Goal: Task Accomplishment & Management: Manage account settings

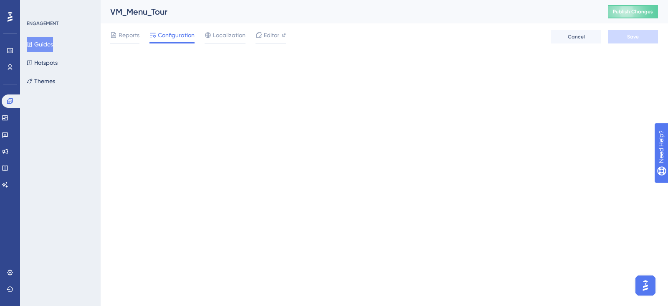
click at [46, 43] on button "Guides" at bounding box center [40, 44] width 26 height 15
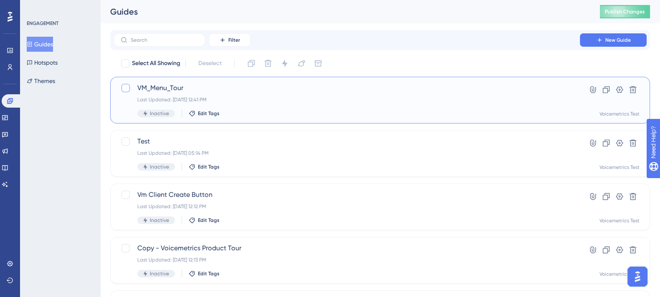
click at [129, 86] on div at bounding box center [125, 88] width 8 height 8
checkbox input "true"
click at [616, 91] on icon at bounding box center [619, 90] width 8 height 8
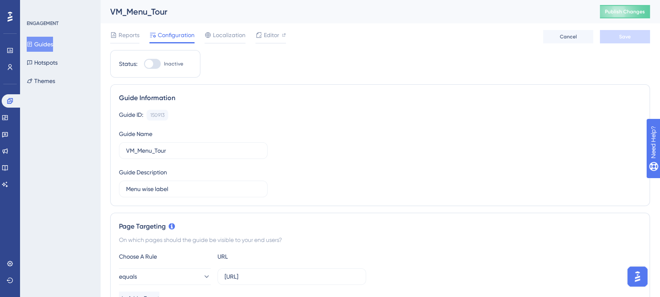
click at [154, 62] on div at bounding box center [152, 64] width 17 height 10
click at [144, 64] on input "Inactive" at bounding box center [144, 64] width 0 height 0
checkbox input "true"
click at [622, 42] on button "Save" at bounding box center [625, 36] width 50 height 13
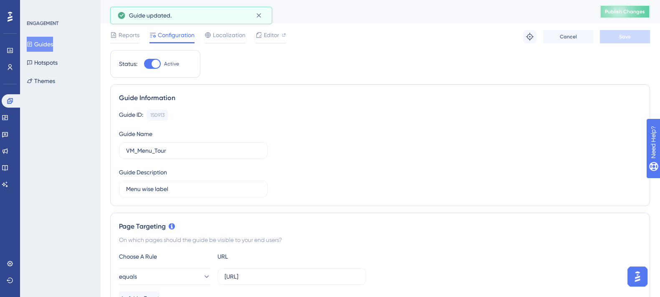
click at [637, 10] on span "Publish Changes" at bounding box center [625, 11] width 40 height 7
click at [228, 40] on div "Localization" at bounding box center [225, 36] width 41 height 13
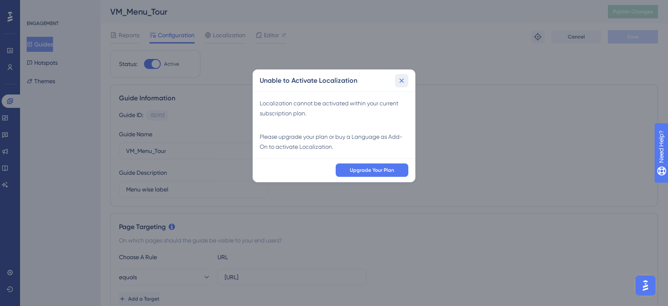
click at [402, 80] on icon at bounding box center [402, 80] width 5 height 5
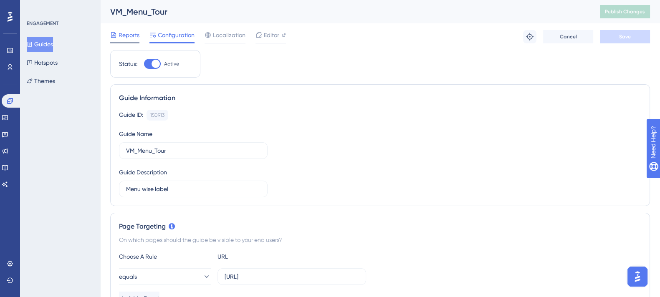
click at [115, 38] on icon at bounding box center [113, 35] width 7 height 7
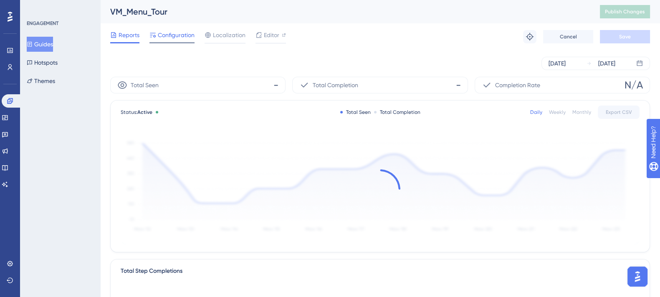
click at [166, 38] on span "Configuration" at bounding box center [176, 35] width 37 height 10
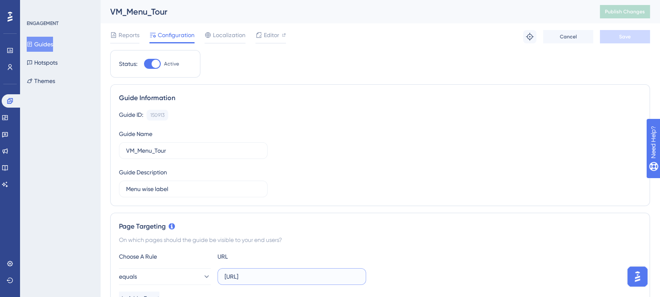
click at [273, 273] on input "[URL]" at bounding box center [292, 276] width 134 height 9
click at [374, 167] on div "Guide ID: 150913 Copy Guide Name VM_Menu_Tour Guide Description Menu wise label" at bounding box center [380, 154] width 522 height 88
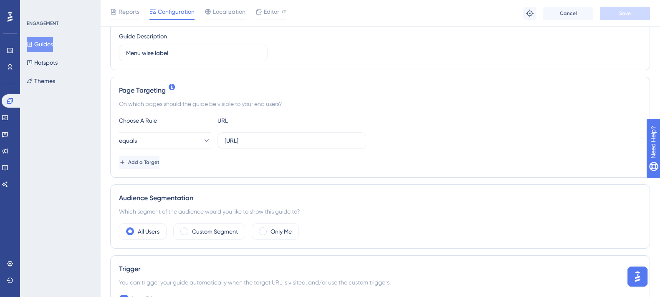
scroll to position [278, 0]
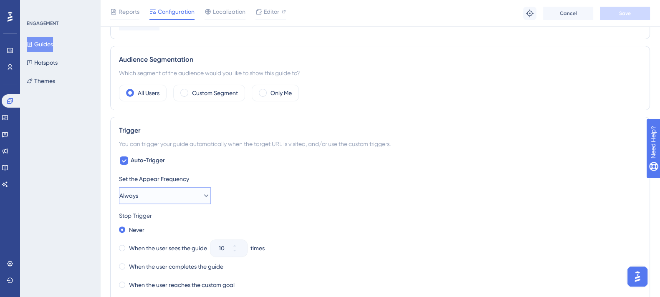
click at [201, 200] on button "Always" at bounding box center [165, 195] width 92 height 17
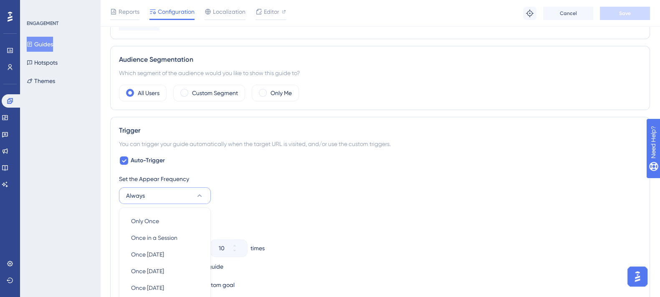
scroll to position [398, 0]
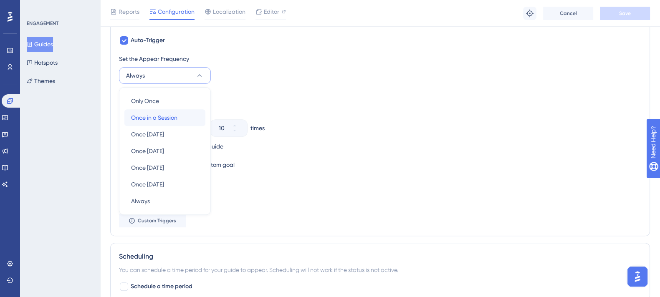
click at [155, 113] on span "Once in a Session" at bounding box center [154, 118] width 46 height 10
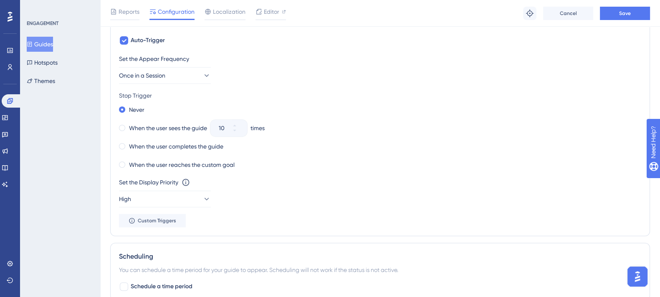
click at [225, 91] on div "Stop Trigger" at bounding box center [380, 96] width 522 height 10
click at [177, 73] on button "Once in a Session" at bounding box center [165, 75] width 92 height 17
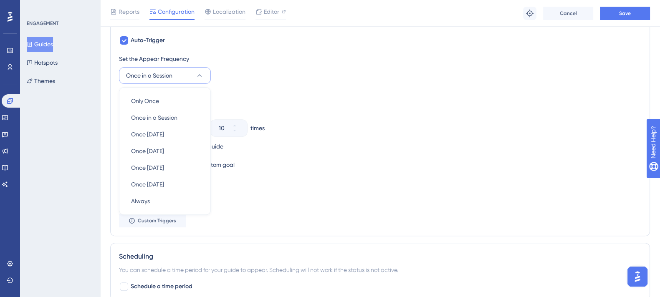
scroll to position [400, 0]
click at [152, 197] on div "Always Always" at bounding box center [165, 200] width 68 height 17
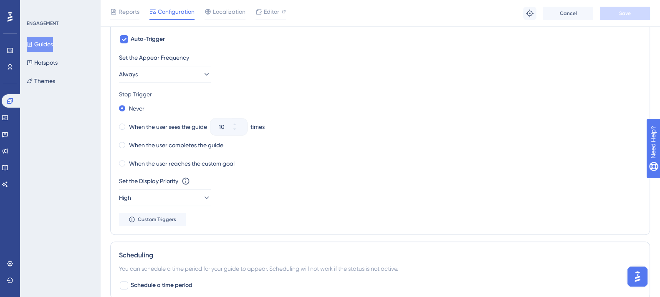
click at [255, 192] on div "Set the Display Priority This option will set the display priority between auto…" at bounding box center [380, 191] width 522 height 30
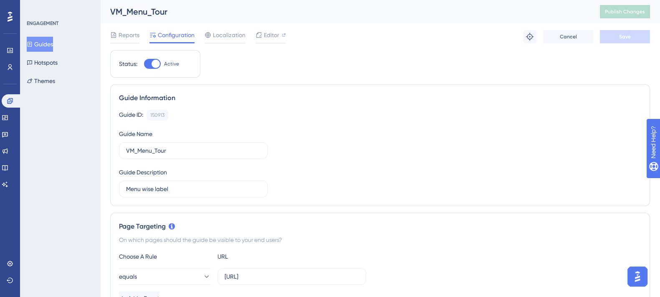
scroll to position [0, 0]
click at [213, 35] on span "Localization" at bounding box center [229, 35] width 33 height 10
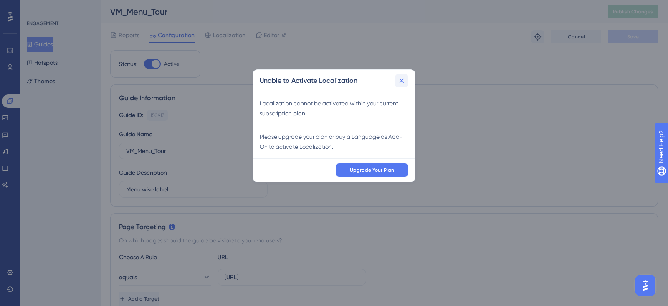
click at [405, 80] on icon at bounding box center [401, 80] width 8 height 8
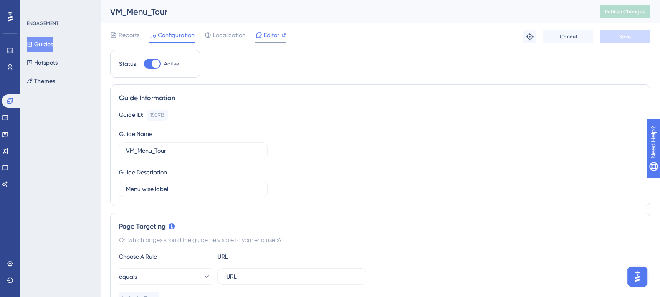
click at [273, 35] on span "Editor" at bounding box center [271, 35] width 15 height 10
click at [625, 13] on span "Publish Changes" at bounding box center [625, 11] width 40 height 7
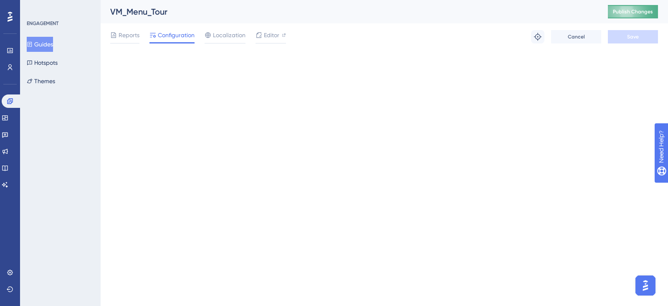
click at [620, 13] on span "Publish Changes" at bounding box center [633, 11] width 40 height 7
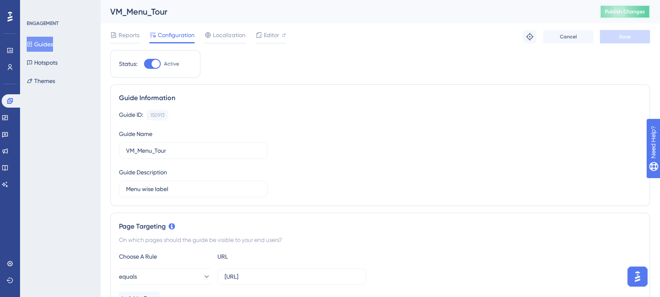
click at [617, 10] on span "Publish Changes" at bounding box center [625, 11] width 40 height 7
click at [349, 31] on div "Reports Configuration Localization Editor Troubleshoot Cancel Save" at bounding box center [380, 36] width 540 height 27
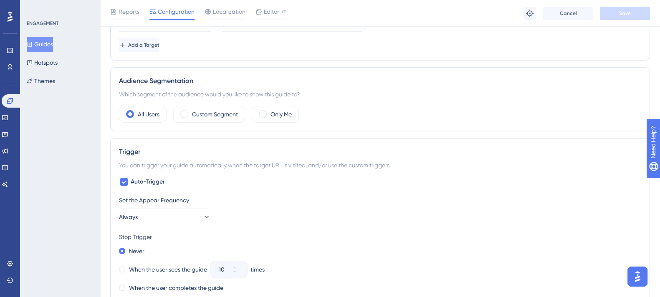
scroll to position [313, 0]
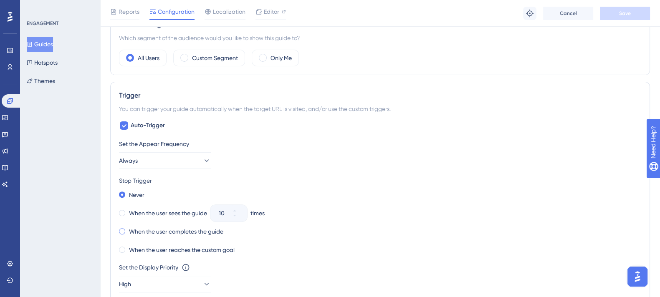
click at [161, 227] on label "When the user completes the guide" at bounding box center [176, 232] width 94 height 10
click at [167, 159] on button "Always" at bounding box center [165, 160] width 92 height 17
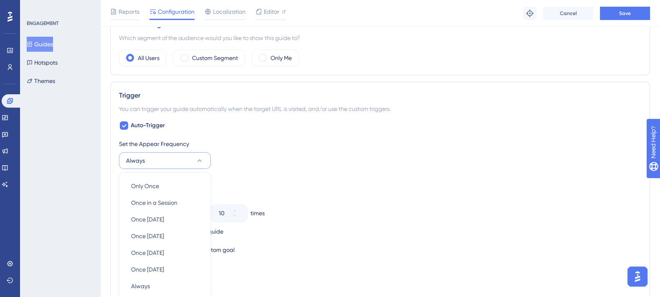
scroll to position [400, 0]
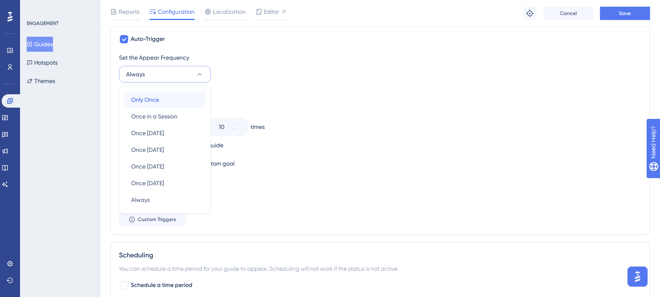
click at [154, 99] on span "Only Once" at bounding box center [145, 100] width 28 height 10
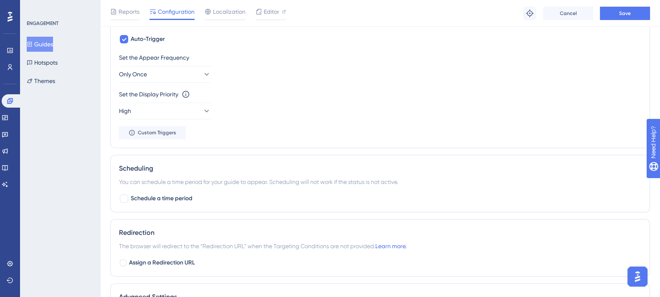
click at [229, 84] on div "Set the Appear Frequency Only Once Set the Display Priority This option will se…" at bounding box center [380, 96] width 522 height 87
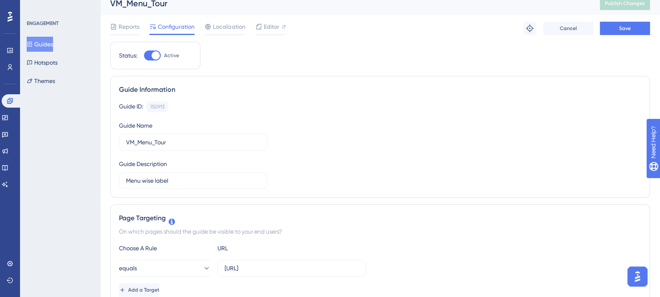
scroll to position [0, 0]
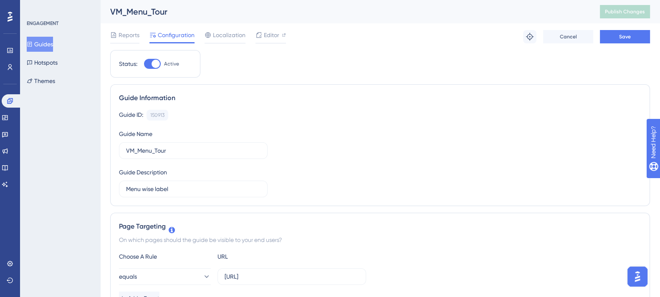
click at [631, 45] on div "Reports Configuration Localization Editor Troubleshoot Cancel Save" at bounding box center [380, 36] width 540 height 27
click at [631, 36] on button "Save" at bounding box center [625, 36] width 50 height 13
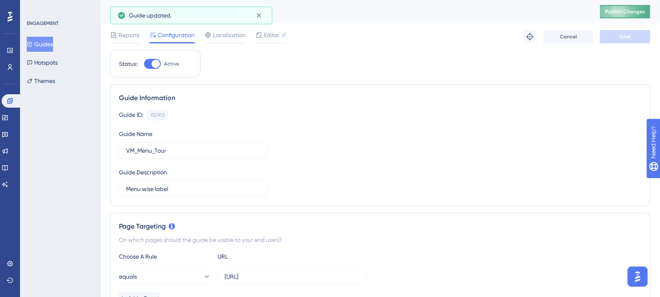
click at [636, 15] on span "Publish Changes" at bounding box center [625, 11] width 40 height 7
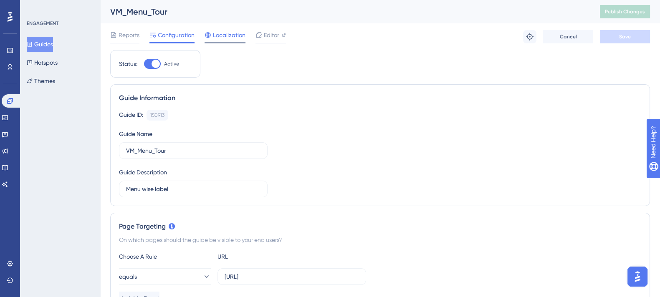
click at [235, 41] on div "Localization" at bounding box center [225, 36] width 41 height 13
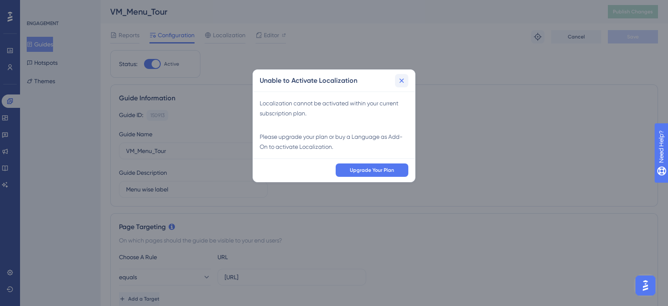
click at [400, 80] on icon at bounding box center [401, 80] width 8 height 8
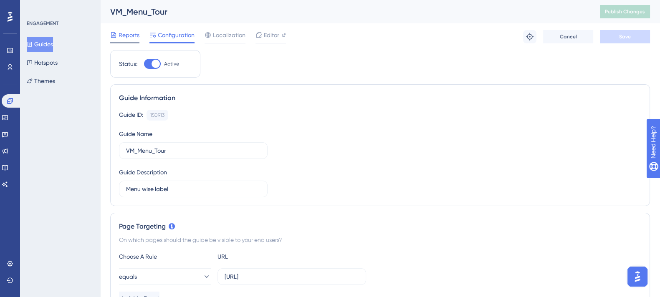
click at [123, 38] on span "Reports" at bounding box center [129, 35] width 21 height 10
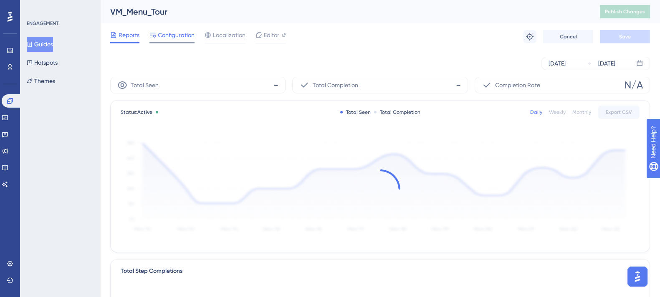
click at [175, 39] on span "Configuration" at bounding box center [176, 35] width 37 height 10
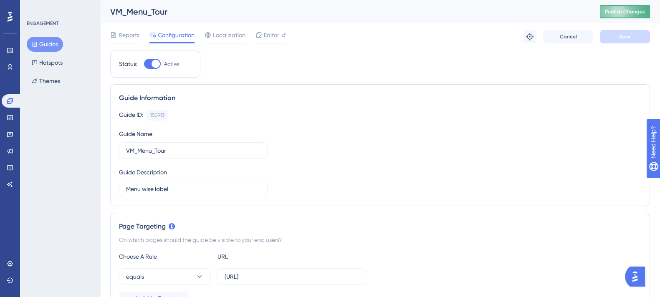
click at [617, 14] on span "Publish Changes" at bounding box center [625, 11] width 40 height 7
click at [50, 45] on button "Guides" at bounding box center [45, 44] width 36 height 15
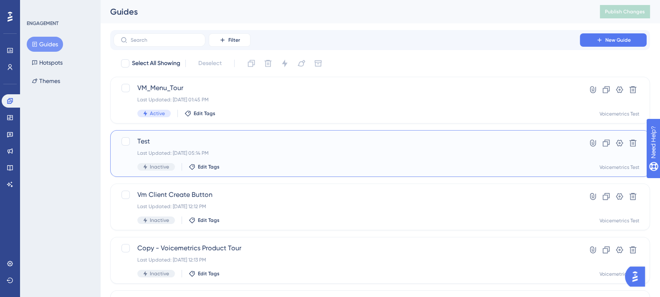
click at [121, 141] on div at bounding box center [125, 141] width 8 height 8
checkbox input "true"
click at [124, 196] on div at bounding box center [125, 195] width 8 height 8
checkbox input "true"
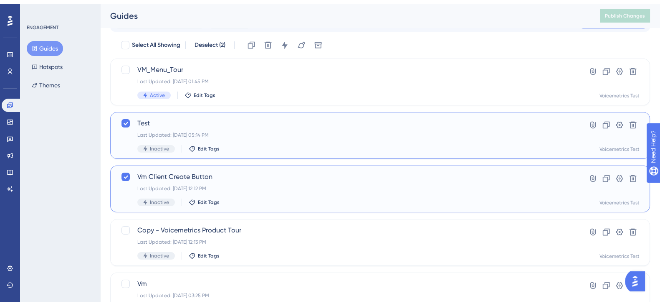
scroll to position [35, 0]
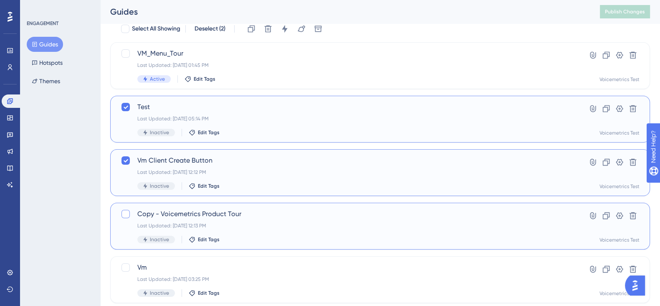
click at [125, 215] on div at bounding box center [125, 214] width 8 height 8
checkbox input "true"
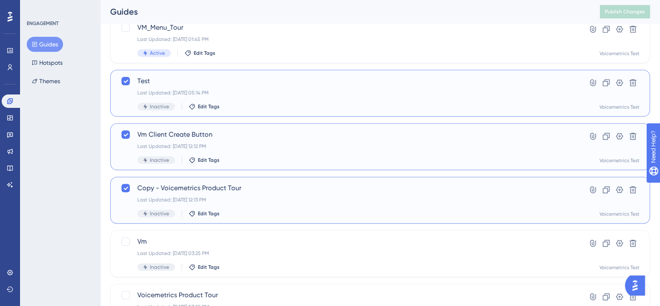
scroll to position [104, 0]
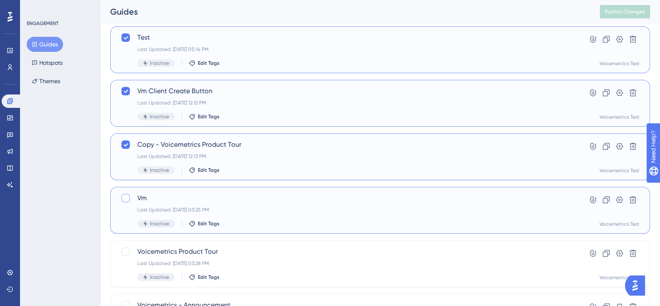
click at [123, 200] on div at bounding box center [125, 198] width 8 height 8
checkbox input "true"
click at [126, 247] on div at bounding box center [125, 251] width 8 height 8
checkbox input "true"
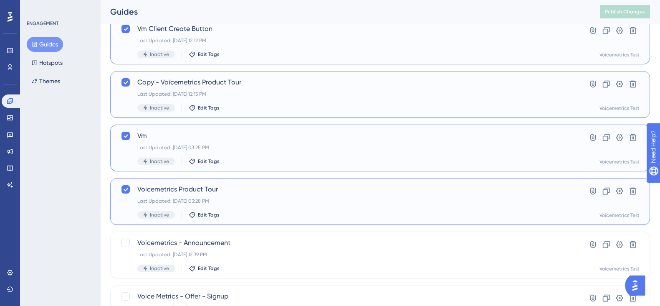
scroll to position [208, 0]
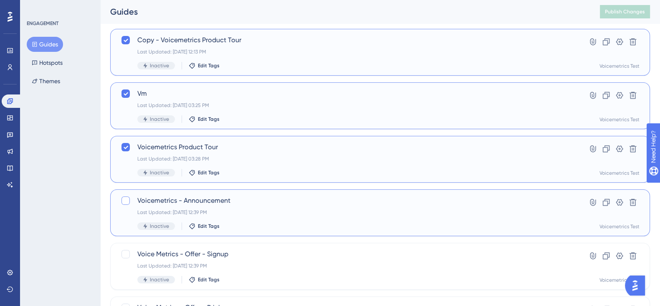
click at [126, 200] on div at bounding box center [125, 200] width 8 height 8
checkbox input "true"
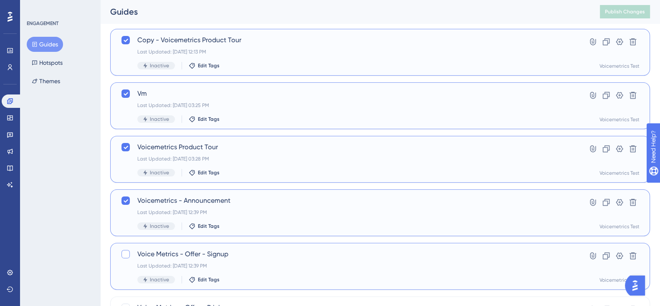
click at [123, 250] on div at bounding box center [125, 254] width 8 height 8
checkbox input "true"
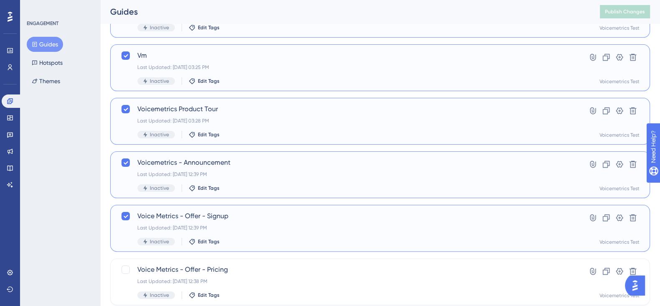
scroll to position [278, 0]
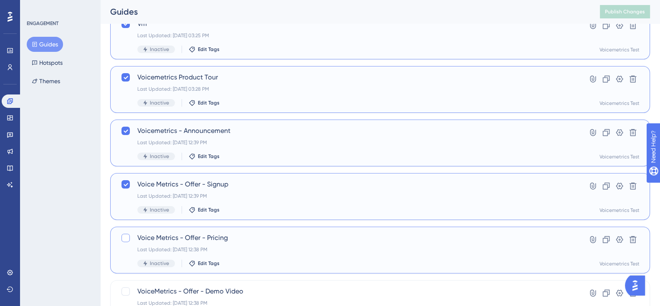
click at [127, 235] on div at bounding box center [125, 237] width 8 height 8
checkbox input "true"
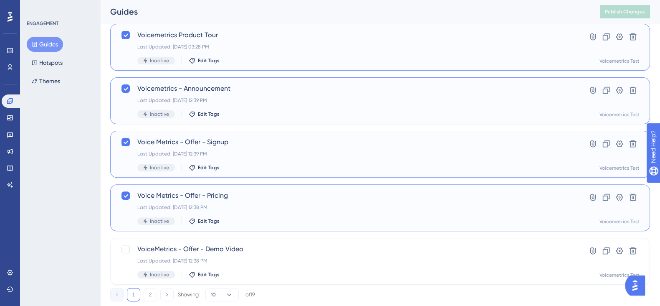
scroll to position [342, 0]
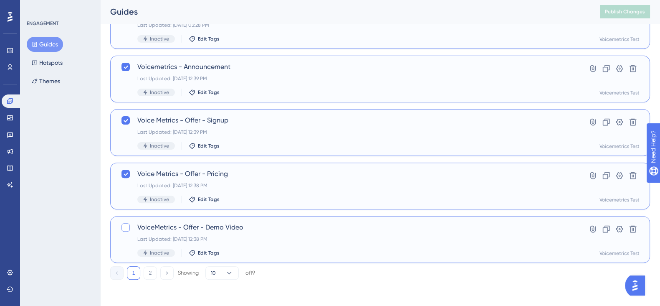
click at [124, 225] on div at bounding box center [125, 227] width 8 height 8
checkbox input "true"
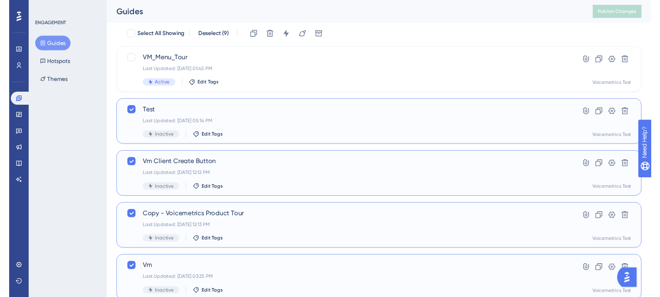
scroll to position [0, 0]
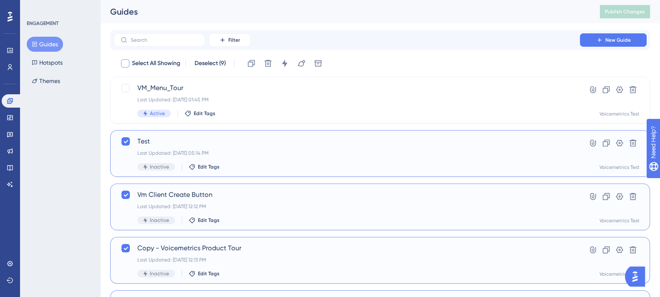
click at [129, 61] on div at bounding box center [125, 63] width 8 height 8
checkbox input "true"
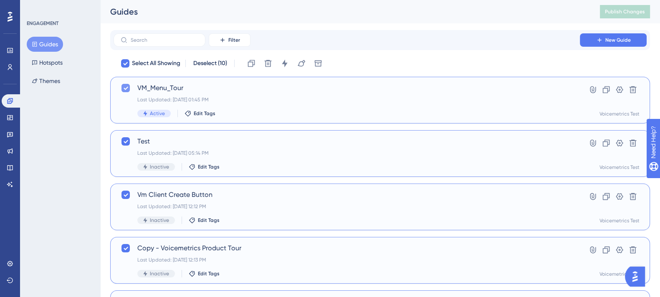
click at [124, 86] on icon at bounding box center [125, 88] width 5 height 7
checkbox input "false"
click at [269, 66] on icon at bounding box center [268, 63] width 8 height 8
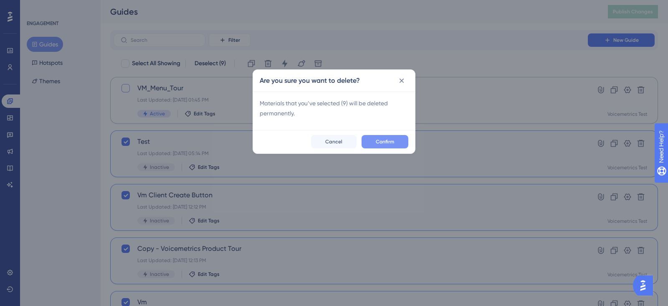
click at [374, 143] on button "Confirm" at bounding box center [385, 141] width 47 height 13
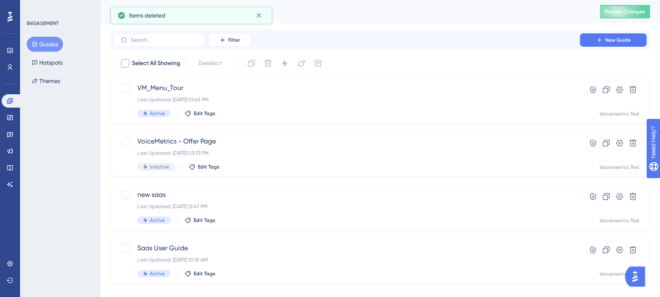
click at [125, 59] on div at bounding box center [125, 63] width 8 height 8
checkbox input "true"
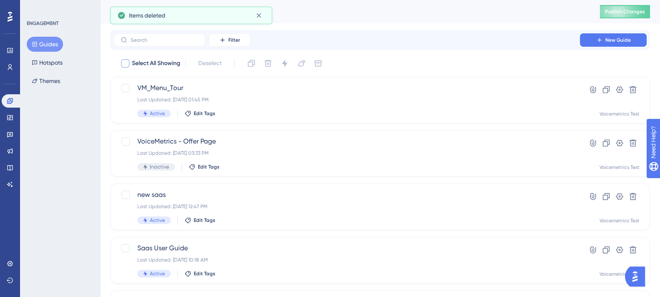
checkbox input "true"
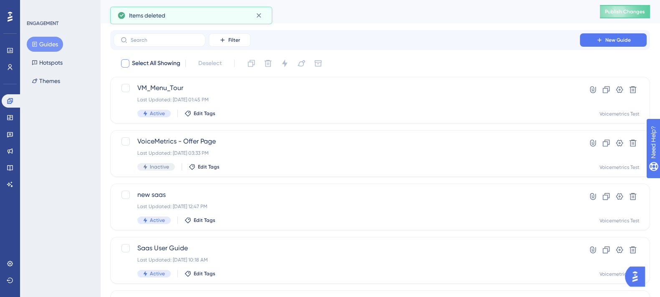
checkbox input "true"
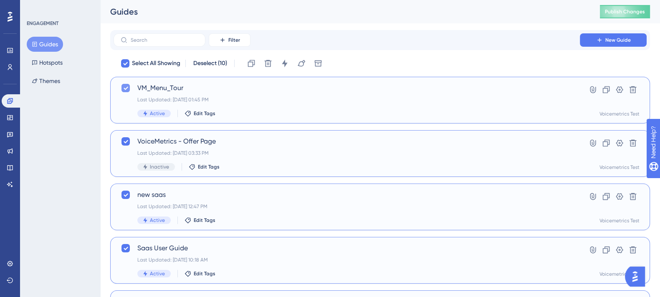
click at [126, 88] on icon at bounding box center [126, 88] width 5 height 3
checkbox input "false"
click at [271, 64] on icon at bounding box center [268, 63] width 8 height 8
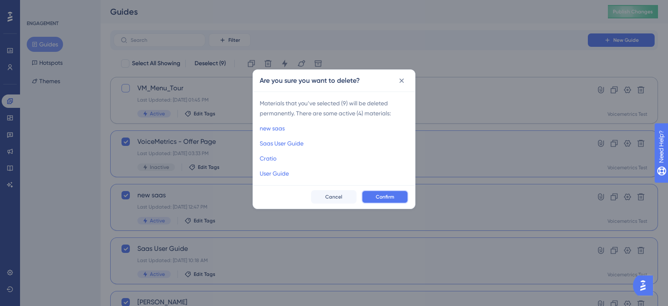
click at [380, 197] on span "Confirm" at bounding box center [385, 196] width 18 height 7
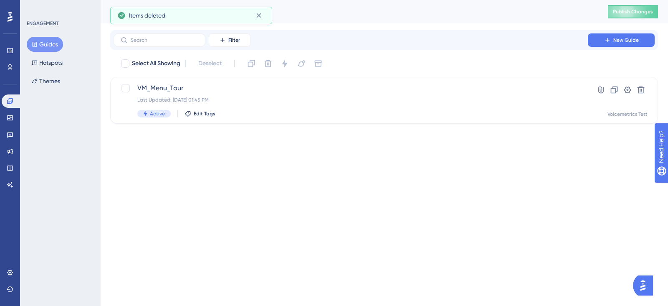
click at [380, 10] on html "Performance Users Engagement Widgets Feedback Product Updates Knowledge Base AI…" at bounding box center [334, 5] width 668 height 10
click at [377, 53] on div "Filter New Guide Select All Showing Deselect VM_Menu_Tour Last Updated: [DATE] …" at bounding box center [384, 77] width 548 height 94
click at [376, 28] on div "Performance Users Engagement Widgets Feedback Product Updates Knowledge Base AI…" at bounding box center [384, 68] width 568 height 137
click at [260, 15] on div "Guides" at bounding box center [348, 12] width 477 height 12
click at [346, 23] on div "Guides Publish Changes" at bounding box center [384, 11] width 568 height 23
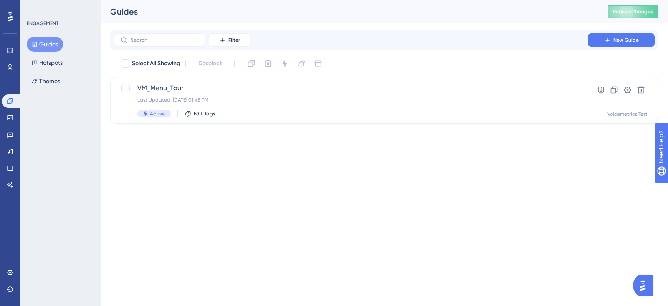
click at [314, 137] on div "Performance Users Engagement Widgets Feedback Product Updates Knowledge Base AI…" at bounding box center [334, 75] width 668 height 150
click at [263, 10] on html "Performance Users Engagement Widgets Feedback Product Updates Knowledge Base AI…" at bounding box center [334, 5] width 668 height 10
click at [341, 10] on html "Performance Users Engagement Widgets Feedback Product Updates Knowledge Base AI…" at bounding box center [334, 5] width 668 height 10
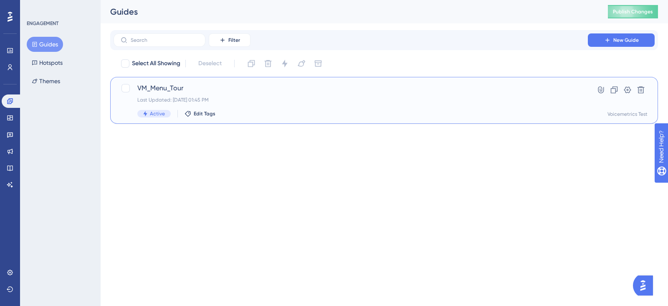
click at [167, 88] on span "VM_Menu_Tour" at bounding box center [350, 88] width 427 height 10
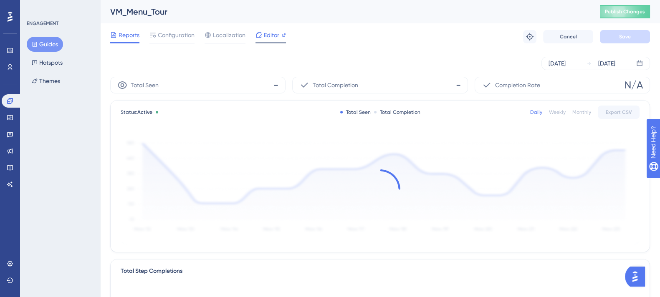
click at [268, 37] on span "Editor" at bounding box center [271, 35] width 15 height 10
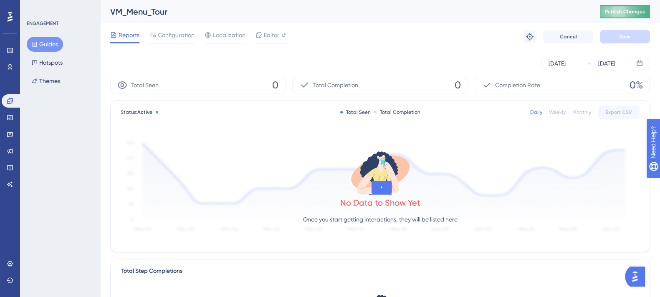
click at [616, 12] on span "Publish Changes" at bounding box center [625, 11] width 40 height 7
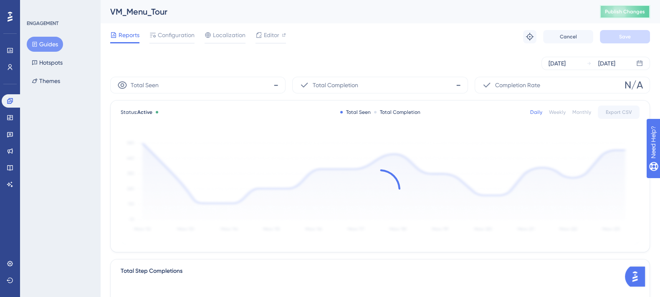
click at [631, 13] on span "Publish Changes" at bounding box center [625, 11] width 40 height 7
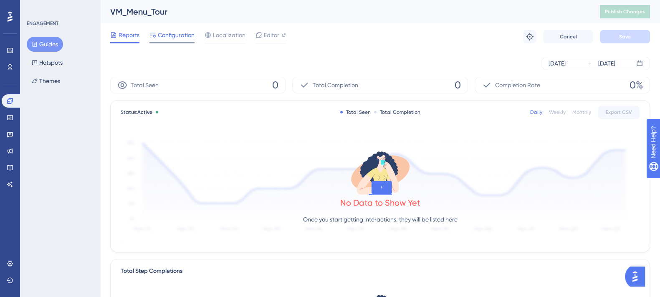
click at [173, 39] on span "Configuration" at bounding box center [176, 35] width 37 height 10
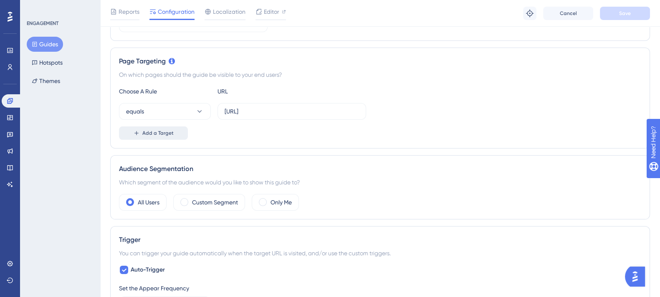
scroll to position [208, 0]
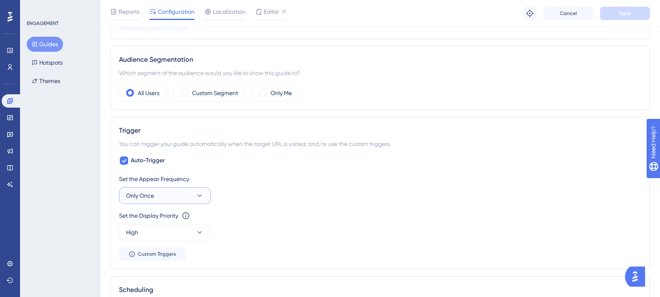
click at [161, 196] on button "Only Once" at bounding box center [165, 195] width 92 height 17
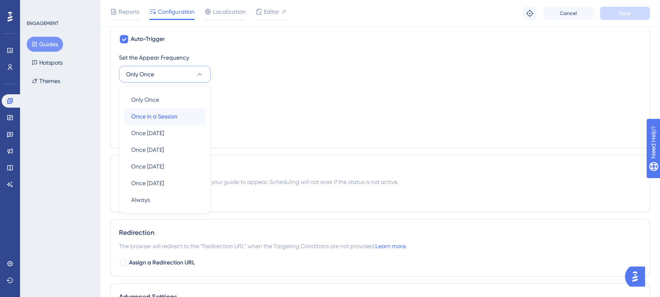
click at [161, 117] on span "Once in a Session" at bounding box center [154, 116] width 46 height 10
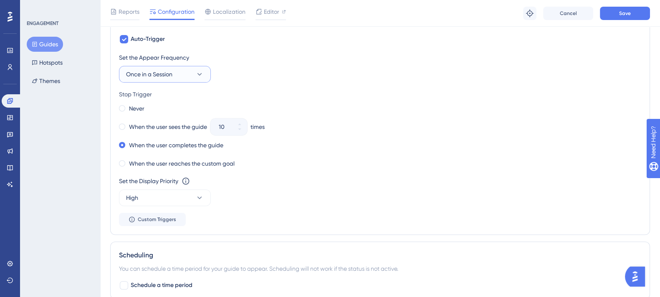
click at [191, 70] on button "Once in a Session" at bounding box center [165, 74] width 92 height 17
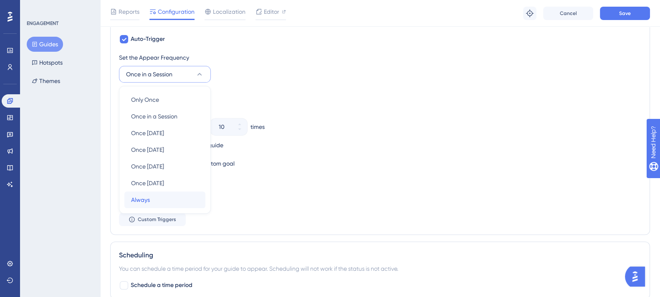
click at [146, 197] on span "Always" at bounding box center [140, 200] width 19 height 10
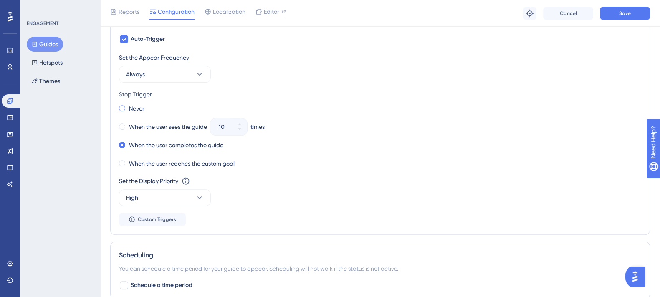
click at [141, 107] on label "Never" at bounding box center [136, 109] width 15 height 10
click at [610, 11] on button "Save" at bounding box center [625, 13] width 50 height 13
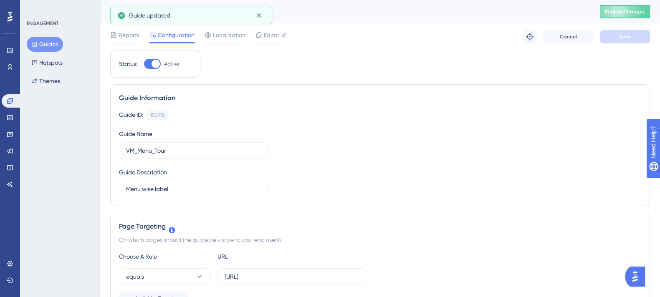
scroll to position [0, 0]
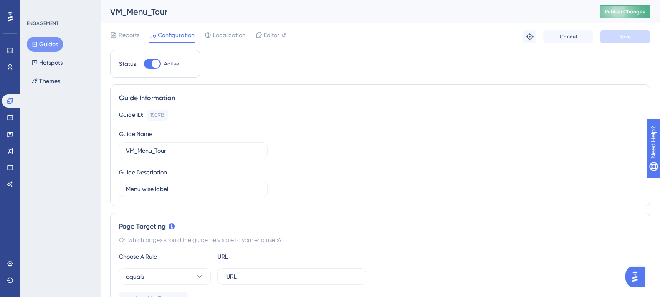
click at [630, 10] on span "Publish Changes" at bounding box center [625, 11] width 40 height 7
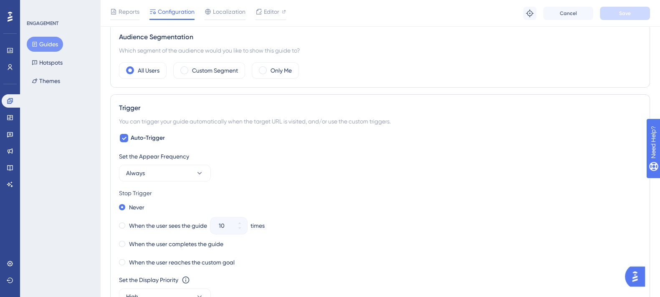
scroll to position [348, 0]
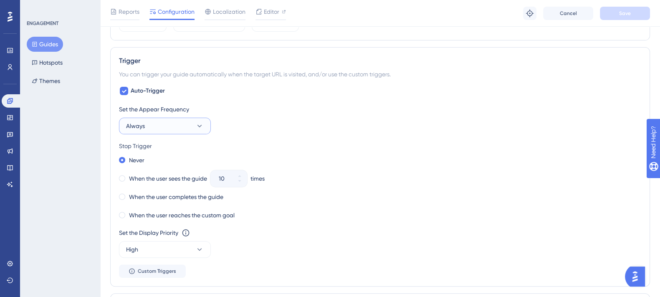
click at [182, 122] on button "Always" at bounding box center [165, 126] width 92 height 17
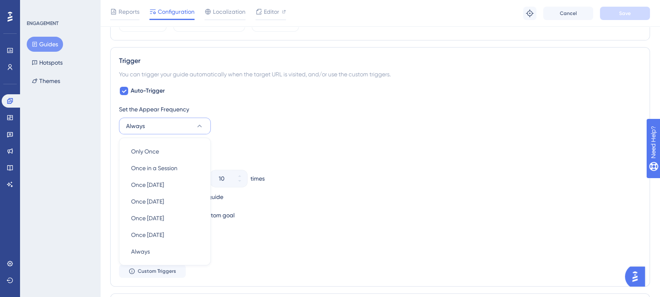
scroll to position [400, 0]
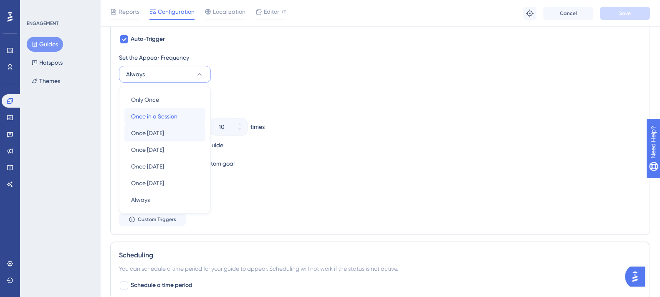
click at [172, 124] on div "Only Once Only Once Once in a Session Once in a Session Once [DATE] Once [DATE]…" at bounding box center [164, 149] width 81 height 117
click at [137, 36] on span "Auto-Trigger" at bounding box center [148, 39] width 34 height 10
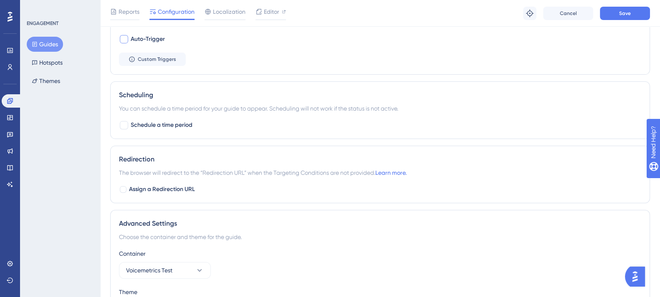
click at [137, 34] on span "Auto-Trigger" at bounding box center [148, 39] width 34 height 10
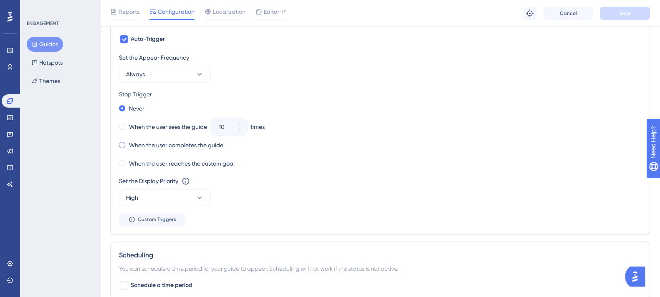
click at [142, 144] on label "When the user completes the guide" at bounding box center [176, 145] width 94 height 10
click at [142, 40] on span "Auto-Trigger" at bounding box center [148, 39] width 34 height 10
checkbox input "false"
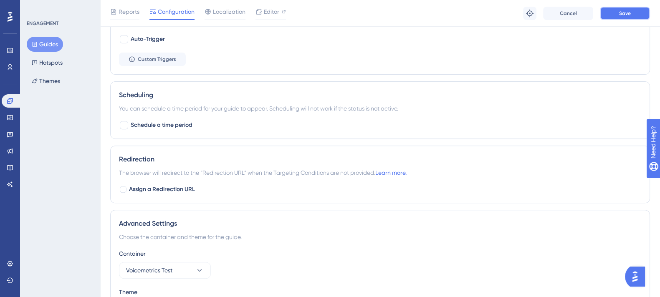
click at [616, 16] on button "Save" at bounding box center [625, 13] width 50 height 13
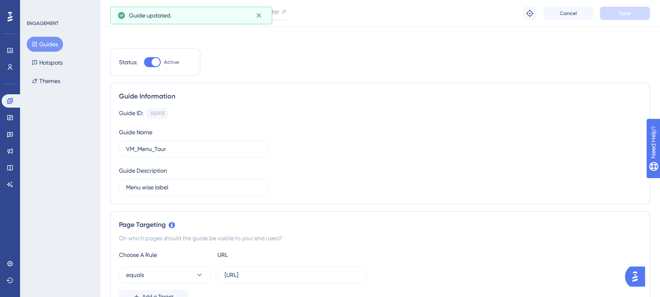
scroll to position [0, 0]
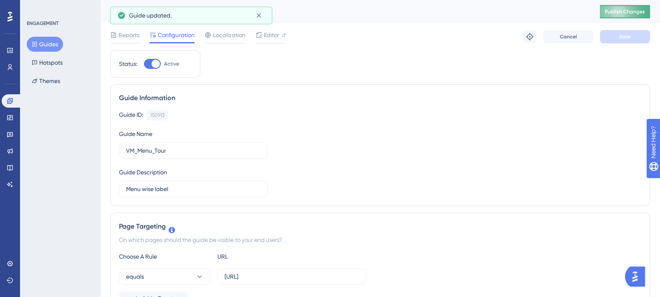
click at [626, 17] on button "Publish Changes" at bounding box center [625, 11] width 50 height 13
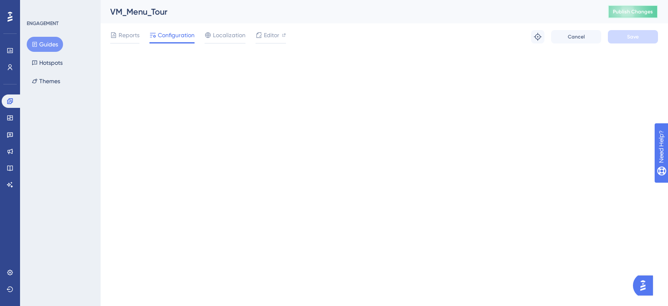
click at [626, 14] on span "Publish Changes" at bounding box center [633, 11] width 40 height 7
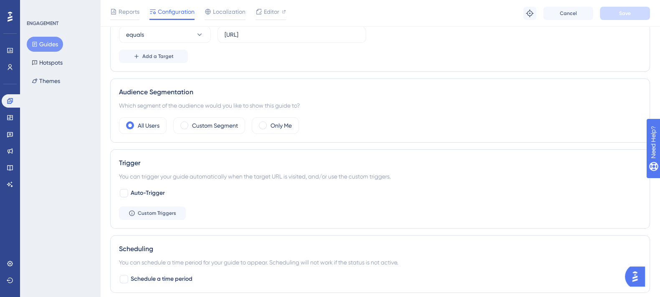
scroll to position [348, 0]
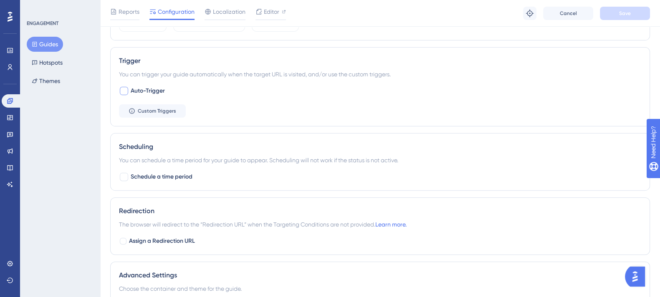
click at [126, 92] on div at bounding box center [124, 91] width 8 height 8
checkbox input "true"
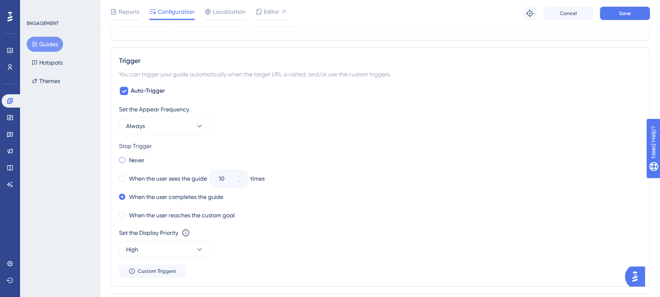
click at [134, 157] on label "Never" at bounding box center [136, 160] width 15 height 10
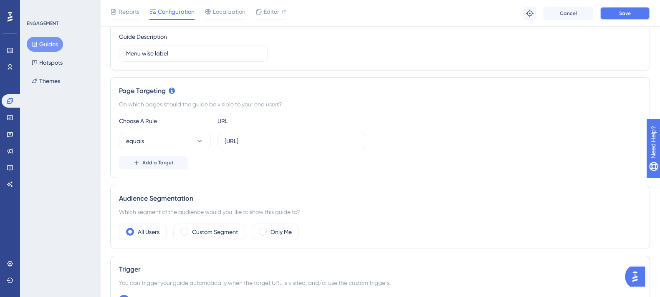
click at [632, 9] on button "Save" at bounding box center [625, 13] width 50 height 13
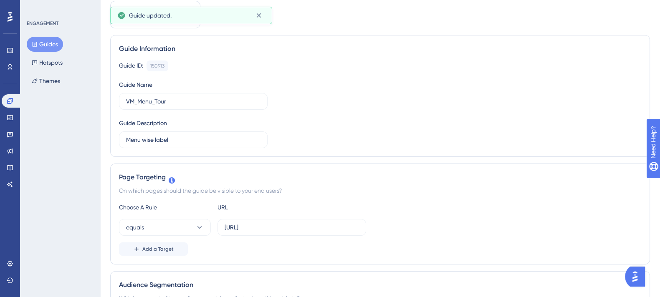
scroll to position [0, 0]
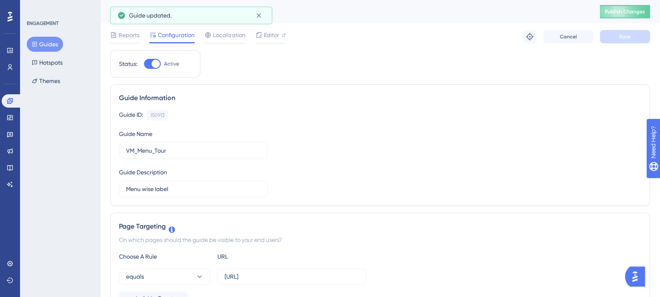
click at [638, 3] on div "VM_Menu_Tour Publish Changes" at bounding box center [380, 11] width 560 height 23
click at [633, 9] on span "Publish Changes" at bounding box center [625, 11] width 40 height 7
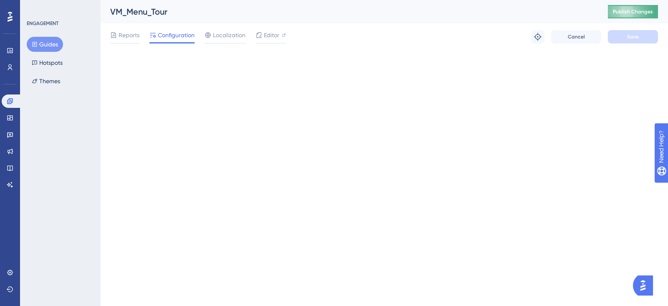
click at [635, 9] on span "Publish Changes" at bounding box center [633, 11] width 40 height 7
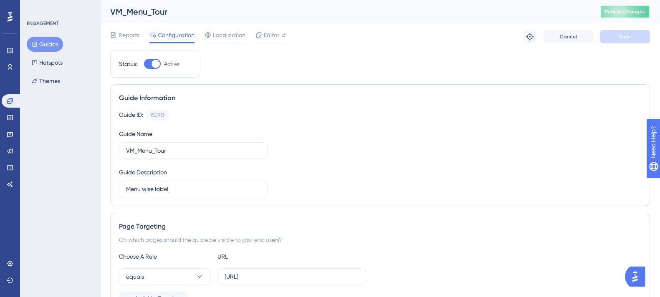
click at [639, 11] on span "Publish Changes" at bounding box center [625, 11] width 40 height 7
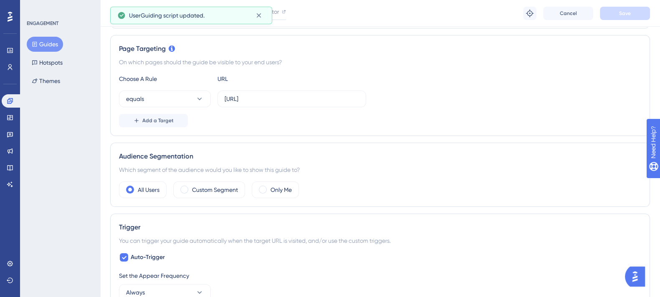
scroll to position [243, 0]
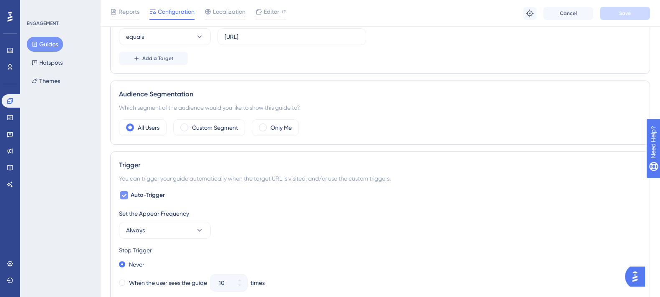
click at [123, 195] on icon at bounding box center [124, 195] width 5 height 3
checkbox input "false"
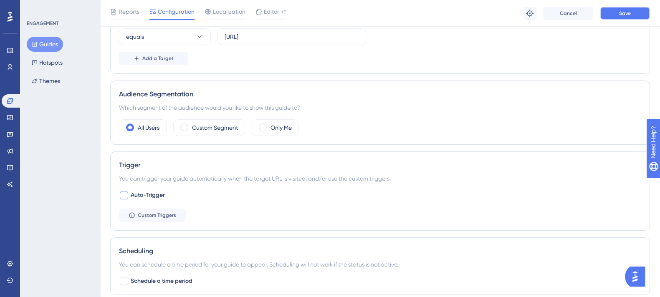
click at [608, 13] on button "Save" at bounding box center [625, 13] width 50 height 13
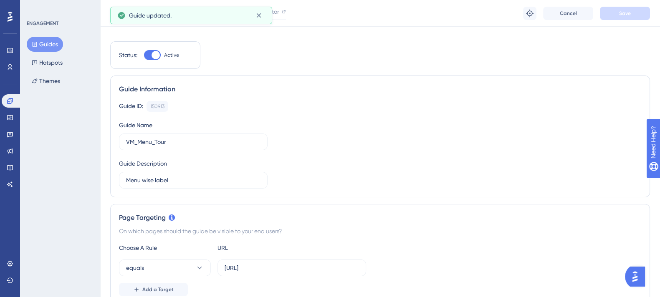
scroll to position [0, 0]
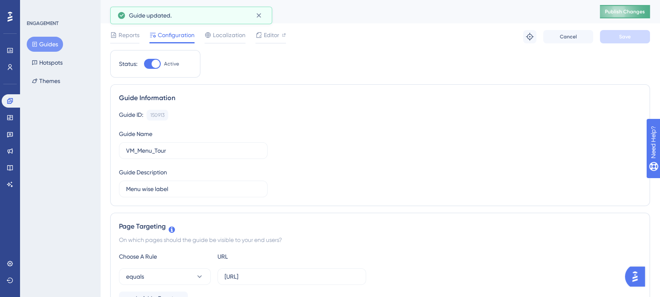
click at [630, 11] on span "Publish Changes" at bounding box center [625, 11] width 40 height 7
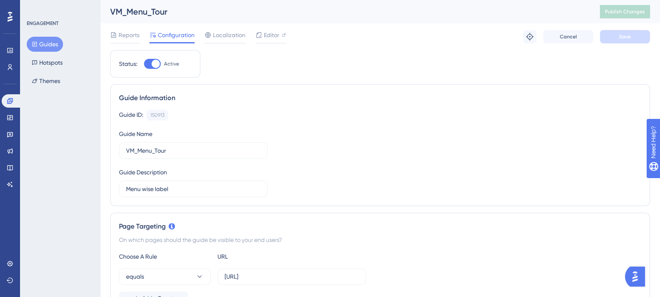
click at [149, 64] on div at bounding box center [152, 64] width 17 height 10
click at [144, 64] on input "Active" at bounding box center [144, 64] width 0 height 0
checkbox input "false"
click at [610, 36] on button "Save" at bounding box center [625, 36] width 50 height 13
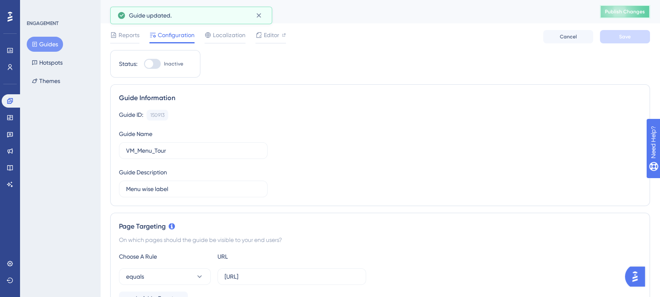
click at [635, 11] on span "Publish Changes" at bounding box center [625, 11] width 40 height 7
